Goal: Check status: Check status

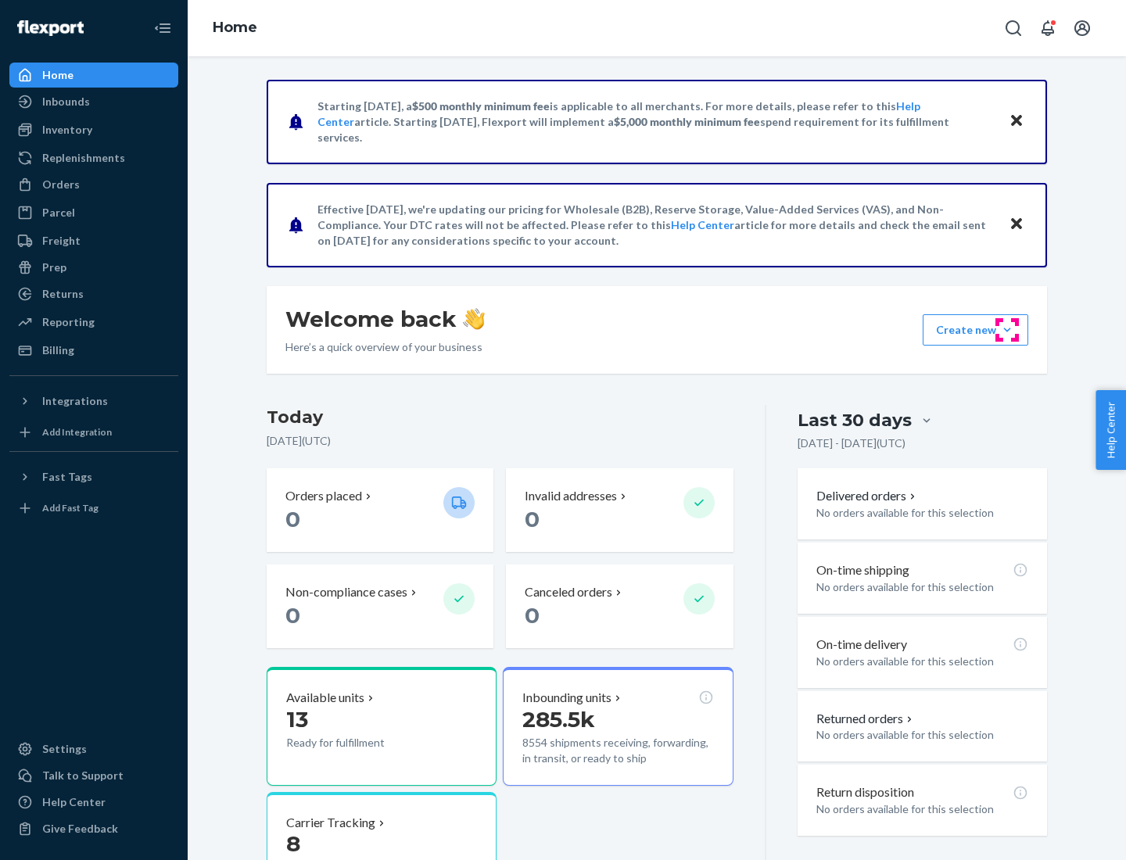
click at [1007, 330] on button "Create new Create new inbound Create new order Create new product" at bounding box center [975, 329] width 106 height 31
click at [65, 102] on div "Inbounds" at bounding box center [66, 102] width 48 height 16
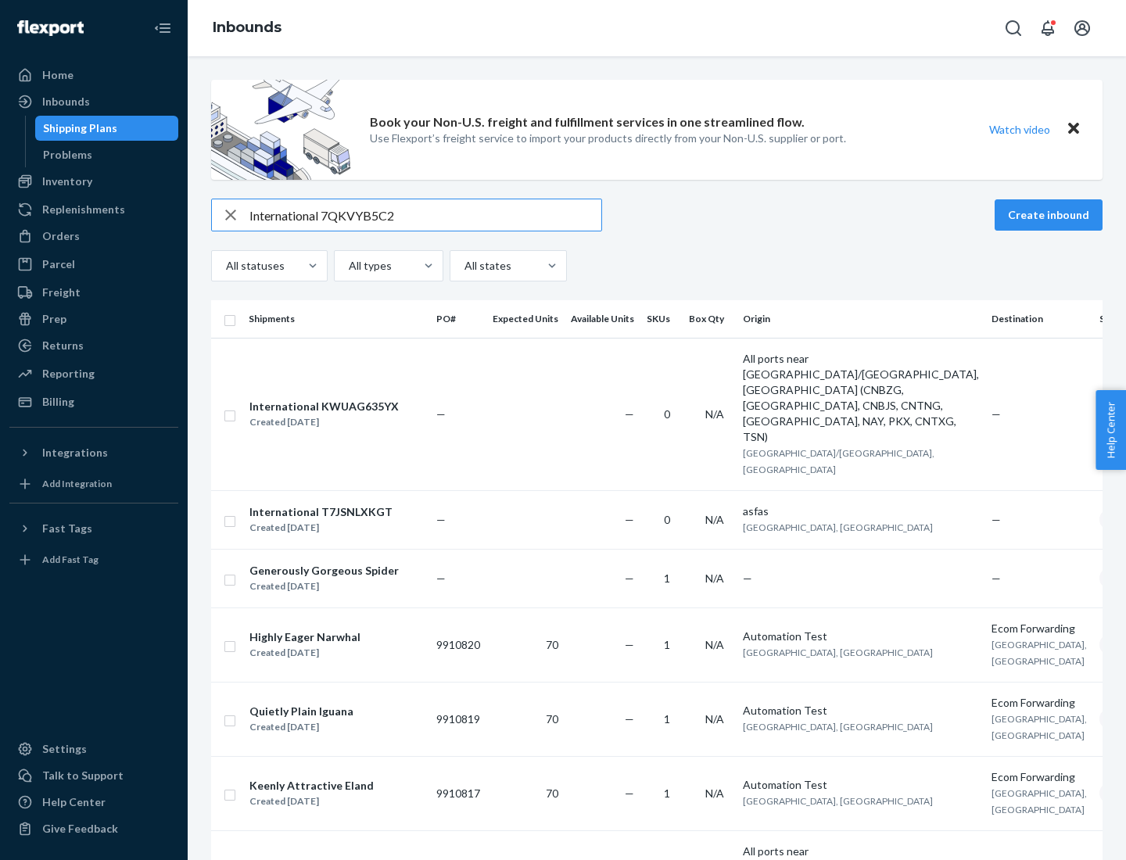
type input "International 7QKVYB5C29"
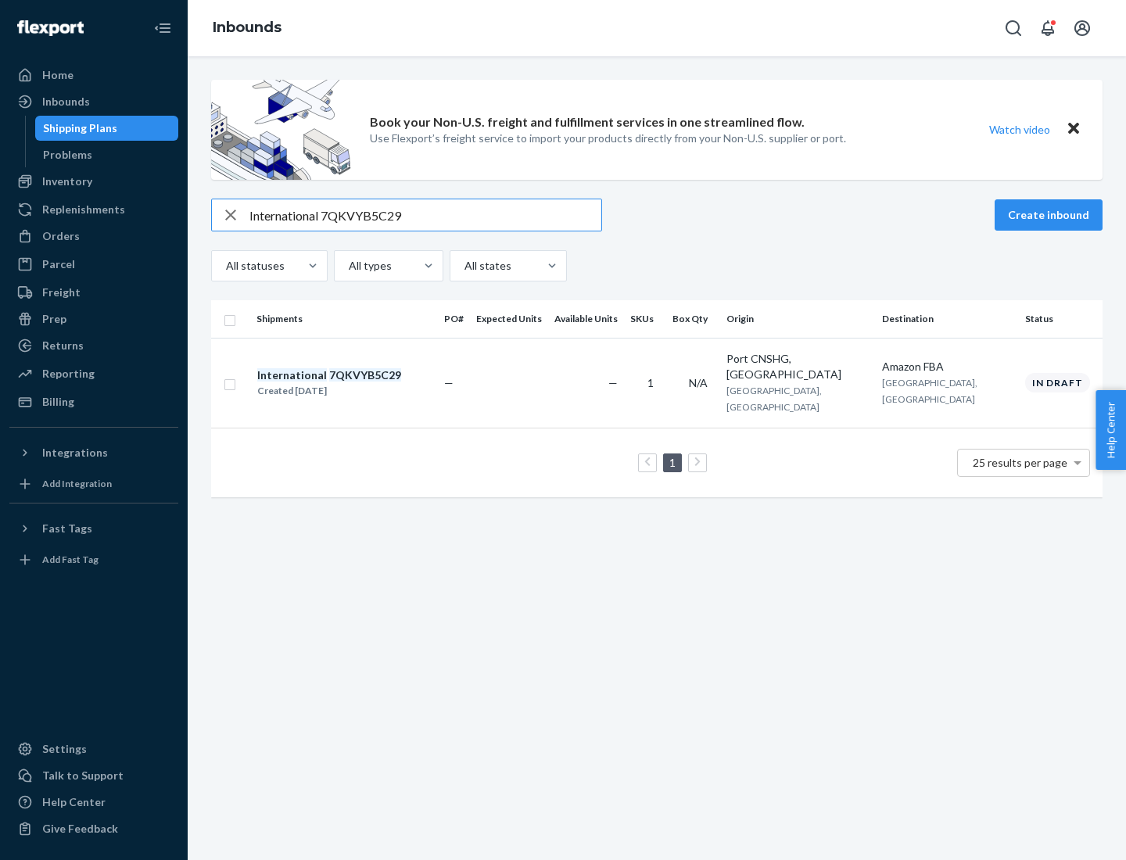
click at [356, 383] on div "Created [DATE]" at bounding box center [329, 391] width 144 height 16
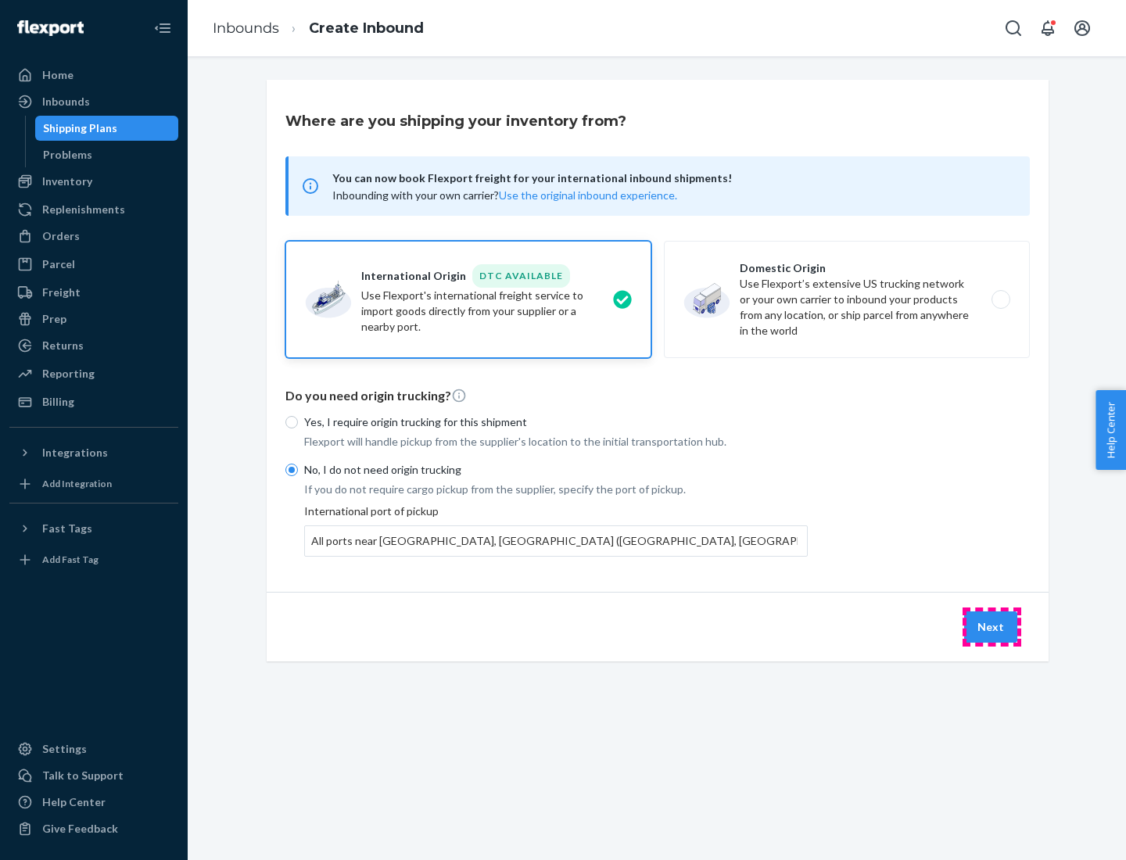
click at [991, 626] on button "Next" at bounding box center [990, 626] width 53 height 31
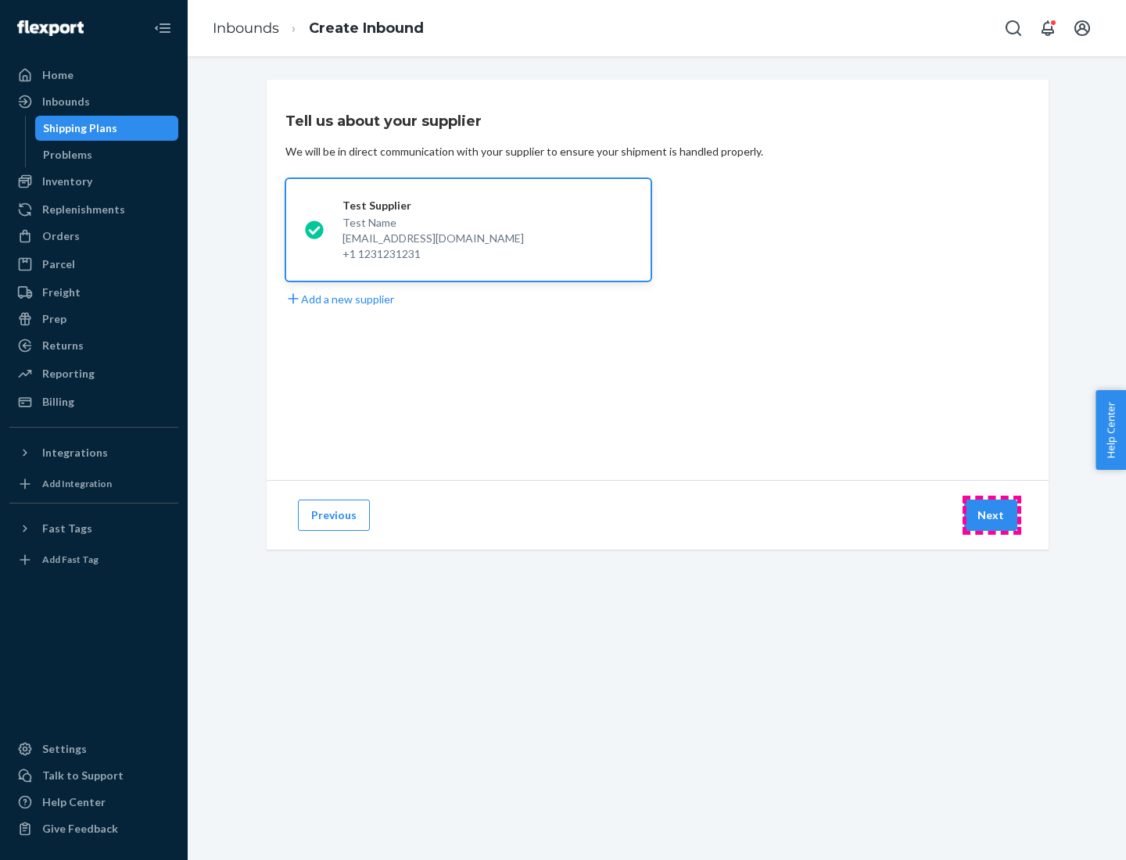
click at [991, 515] on button "Next" at bounding box center [990, 515] width 53 height 31
